Goal: Navigation & Orientation: Find specific page/section

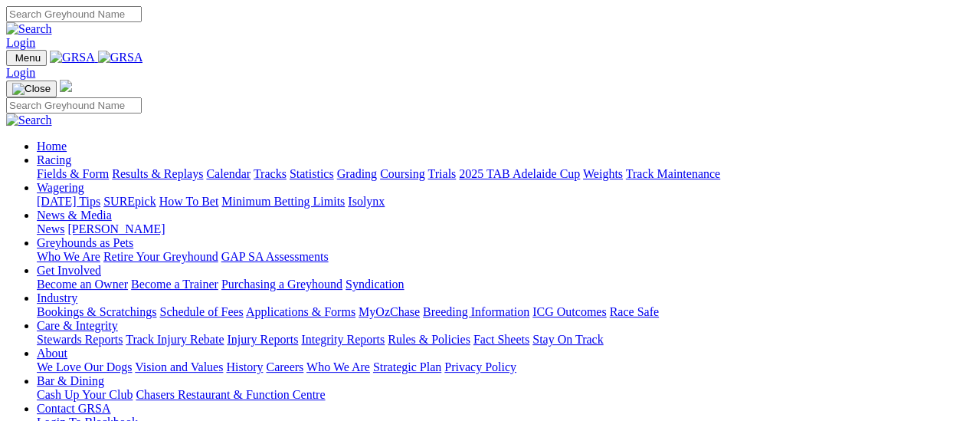
click at [80, 167] on link "Fields & Form" at bounding box center [73, 173] width 72 height 13
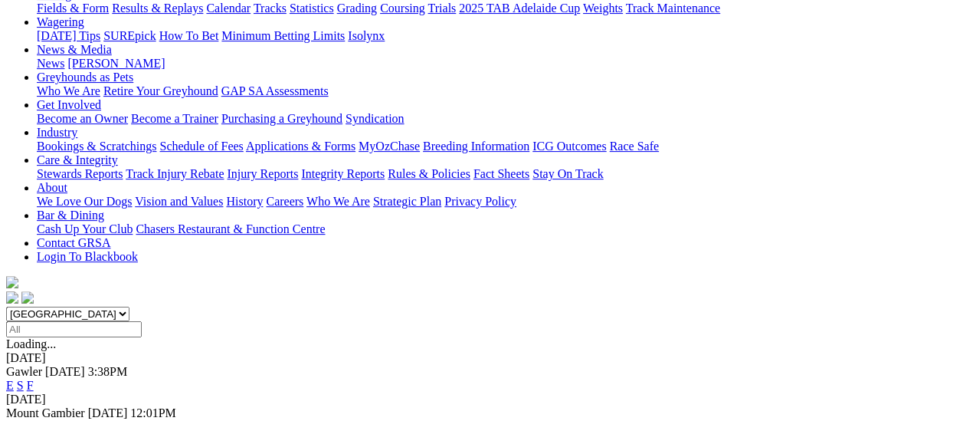
scroll to position [153, 0]
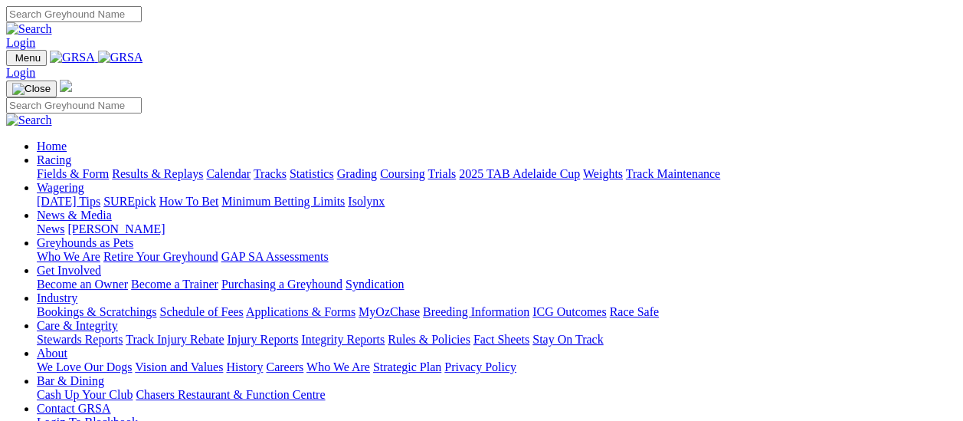
click at [55, 167] on link "Fields & Form" at bounding box center [73, 173] width 72 height 13
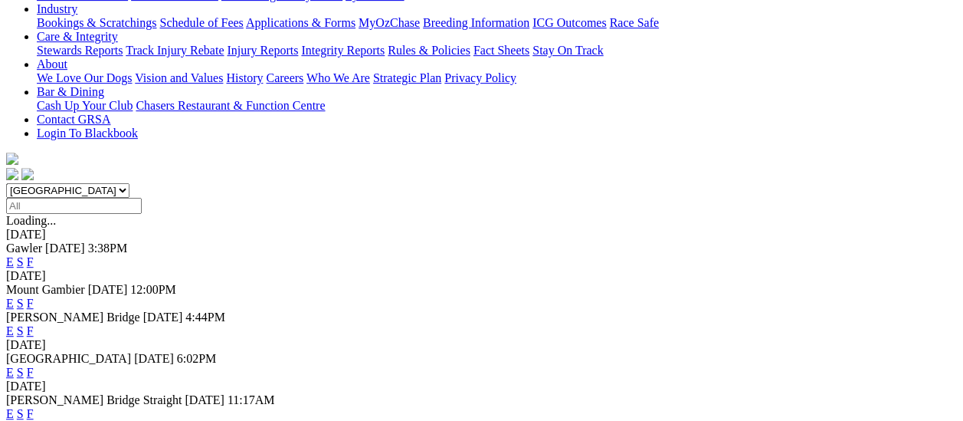
scroll to position [153, 0]
